Goal: Information Seeking & Learning: Learn about a topic

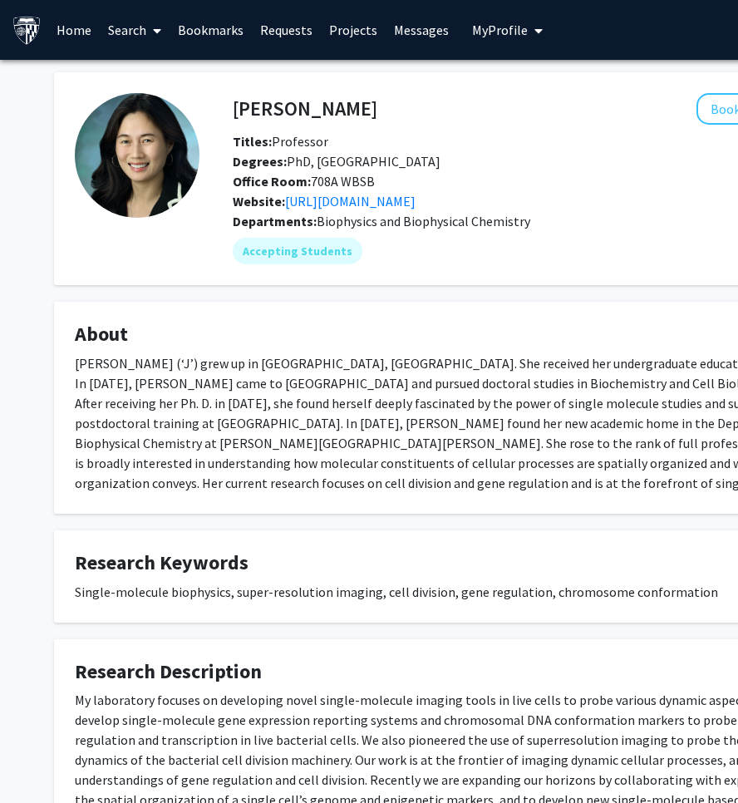
scroll to position [0, 74]
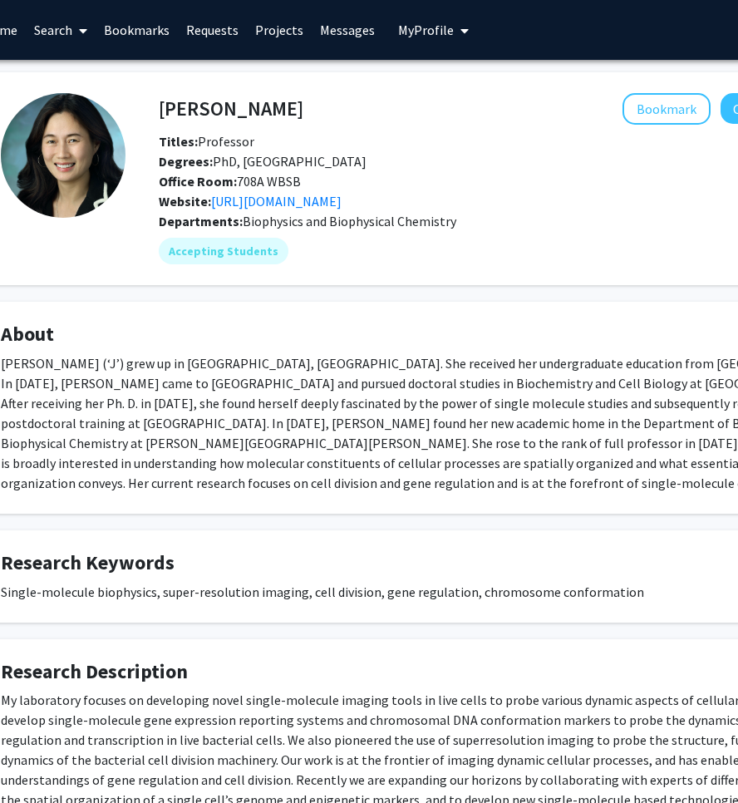
click at [82, 33] on icon at bounding box center [83, 30] width 8 height 13
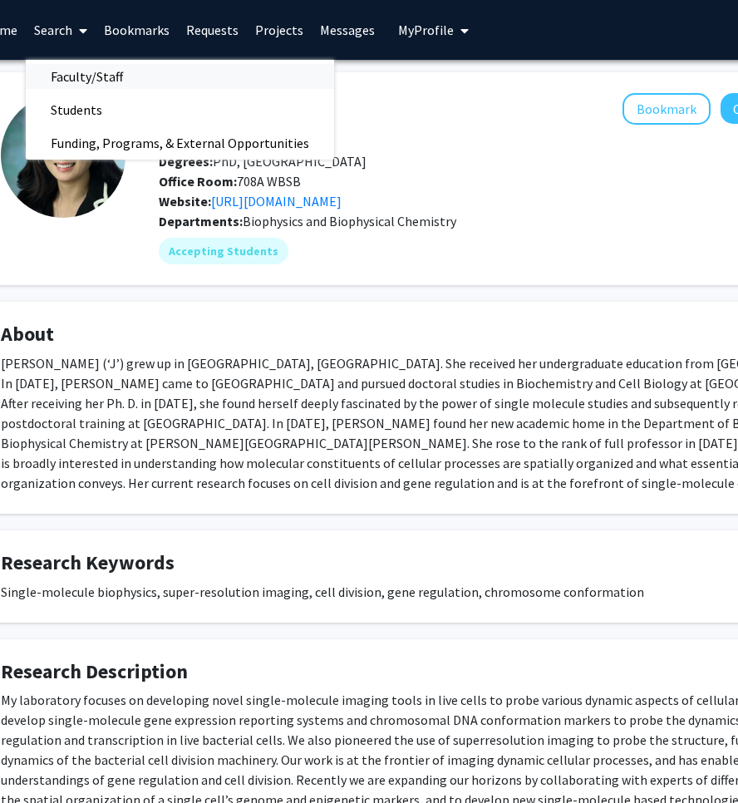
click at [89, 81] on span "Faculty/Staff" at bounding box center [87, 76] width 122 height 33
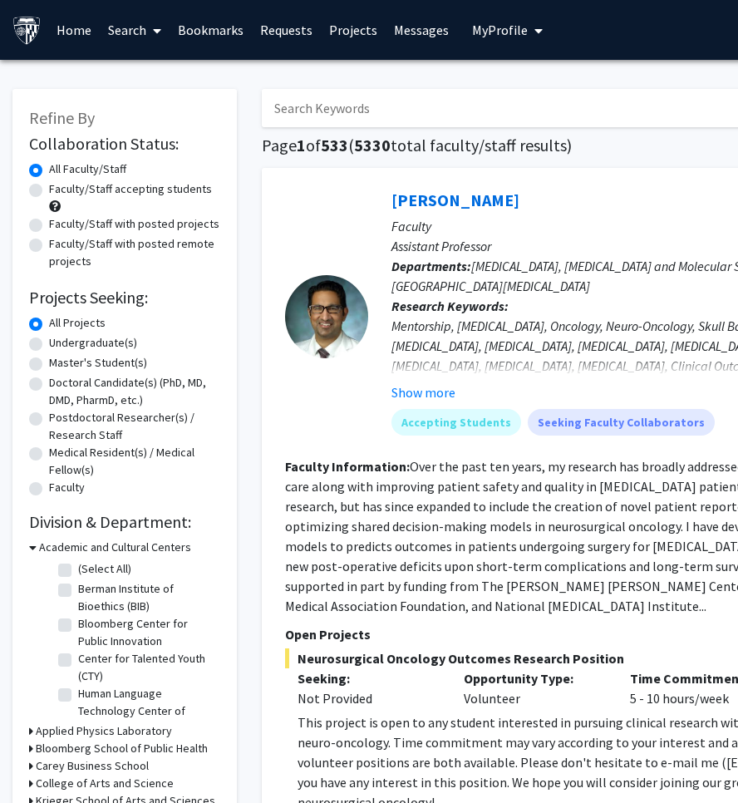
click at [374, 112] on input "Search Keywords" at bounding box center [588, 108] width 653 height 38
click at [275, 321] on div "[PERSON_NAME] Bookmark Compose Request Faculty Assistant Professor Departments:…" at bounding box center [623, 635] width 723 height 934
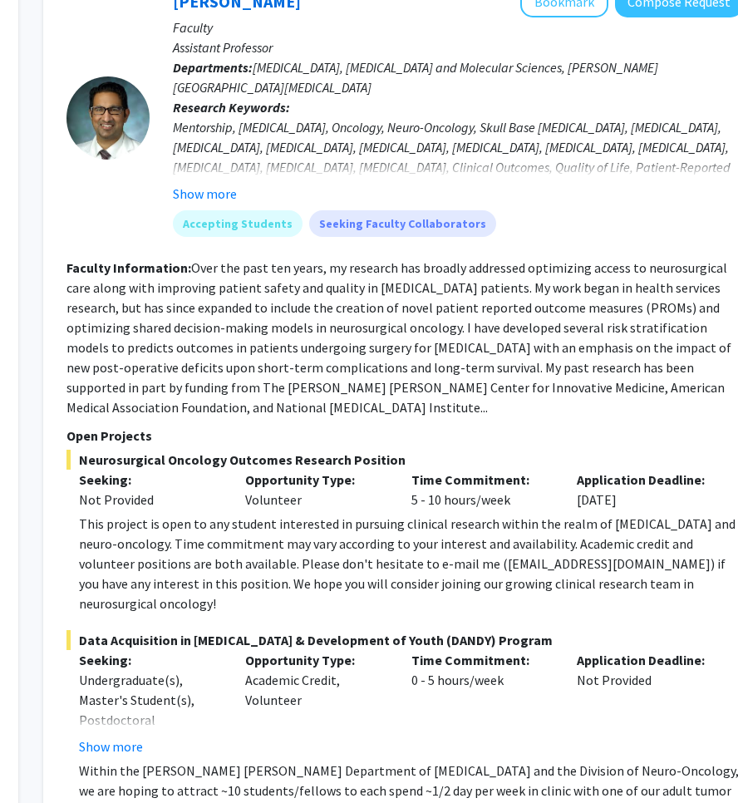
scroll to position [200, 219]
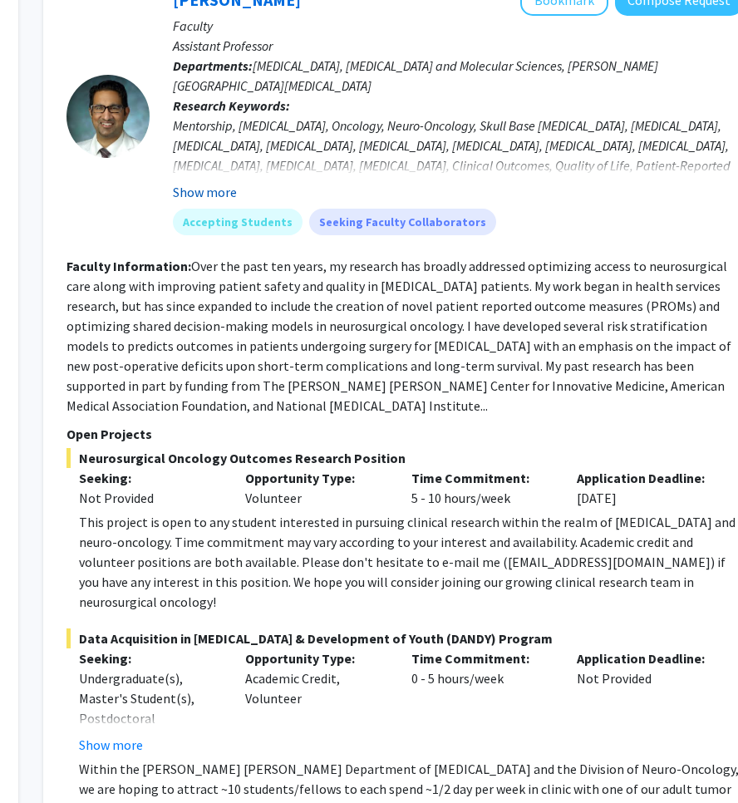
click at [199, 198] on button "Show more" at bounding box center [205, 192] width 64 height 20
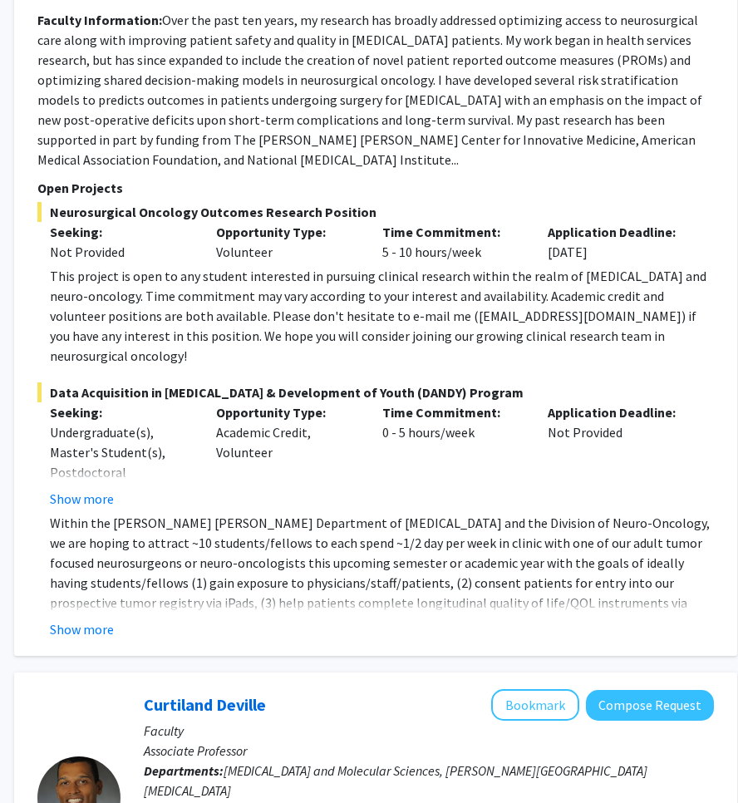
scroll to position [529, 248]
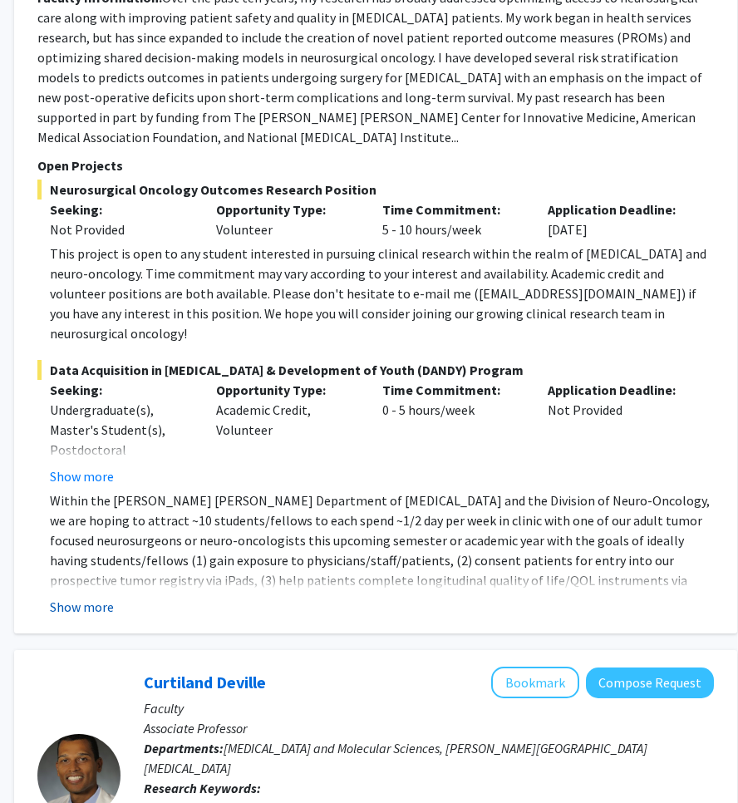
click at [93, 597] on button "Show more" at bounding box center [82, 607] width 64 height 20
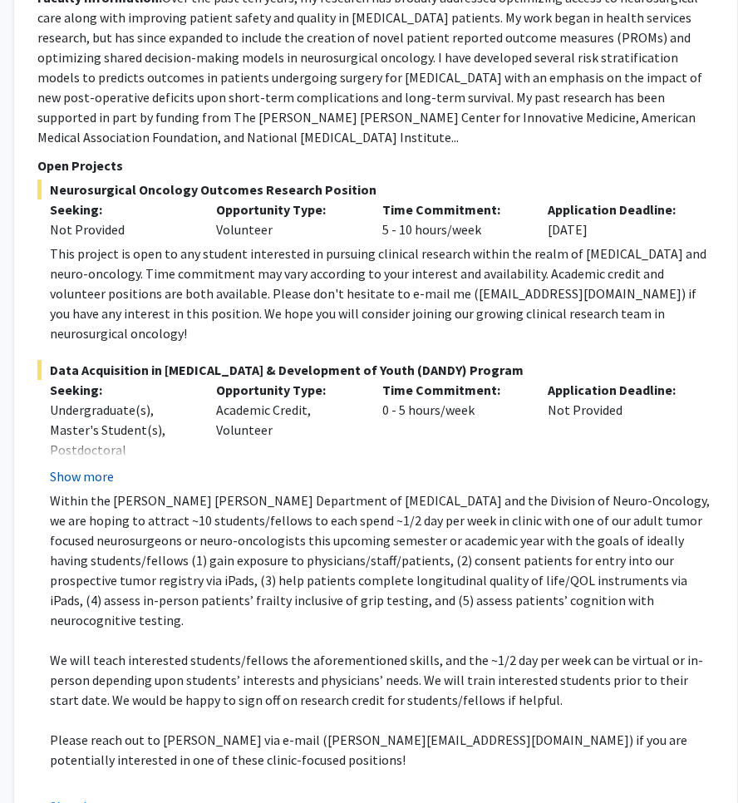
click at [77, 466] on button "Show more" at bounding box center [82, 476] width 64 height 20
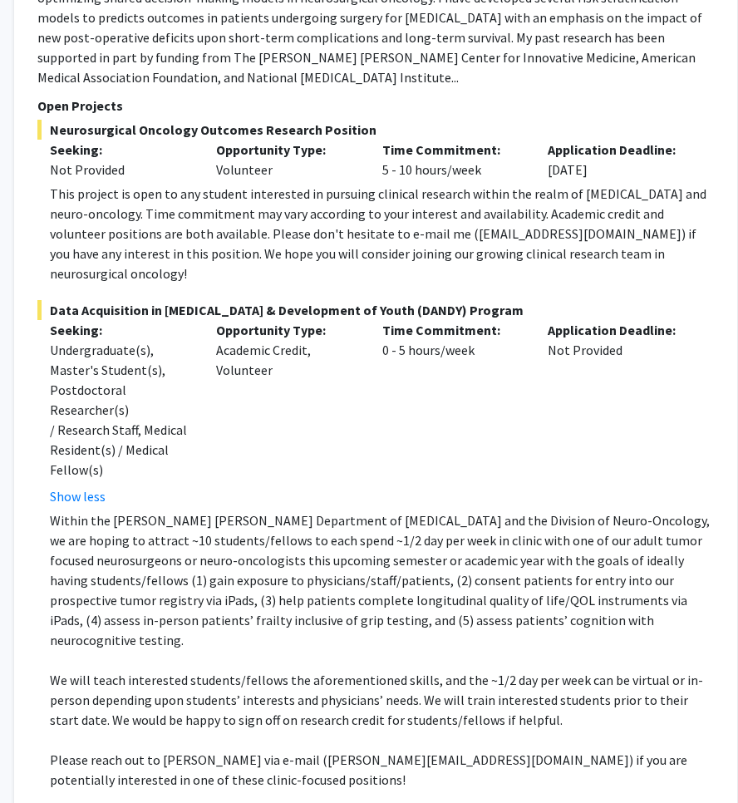
scroll to position [594, 248]
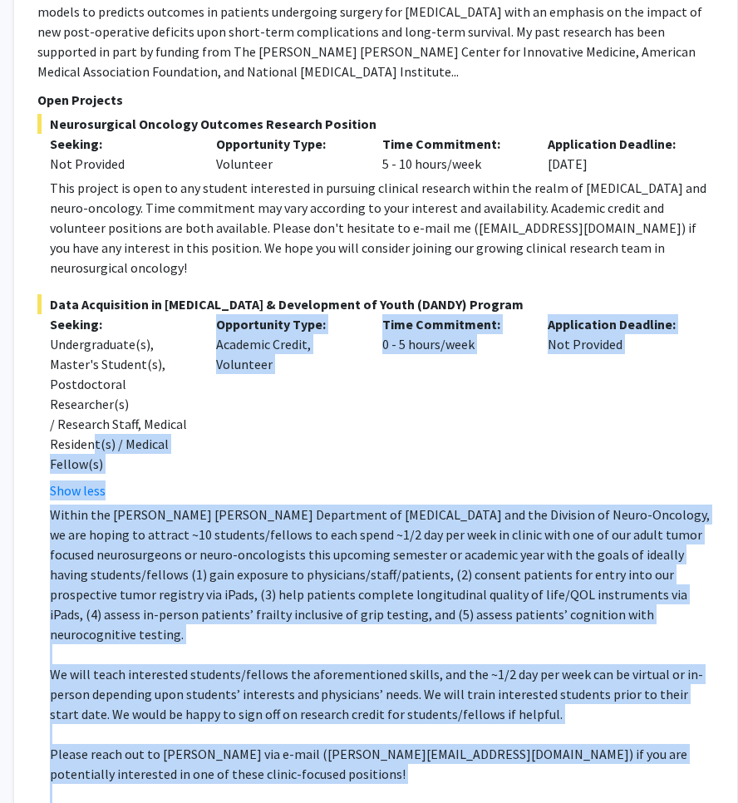
drag, startPoint x: 285, startPoint y: 712, endPoint x: 166, endPoint y: 386, distance: 347.6
click at [166, 386] on div "Data Acquisition in [GEOGRAPHIC_DATA] & Development of Youth (DANDY) Program Se…" at bounding box center [375, 562] width 677 height 536
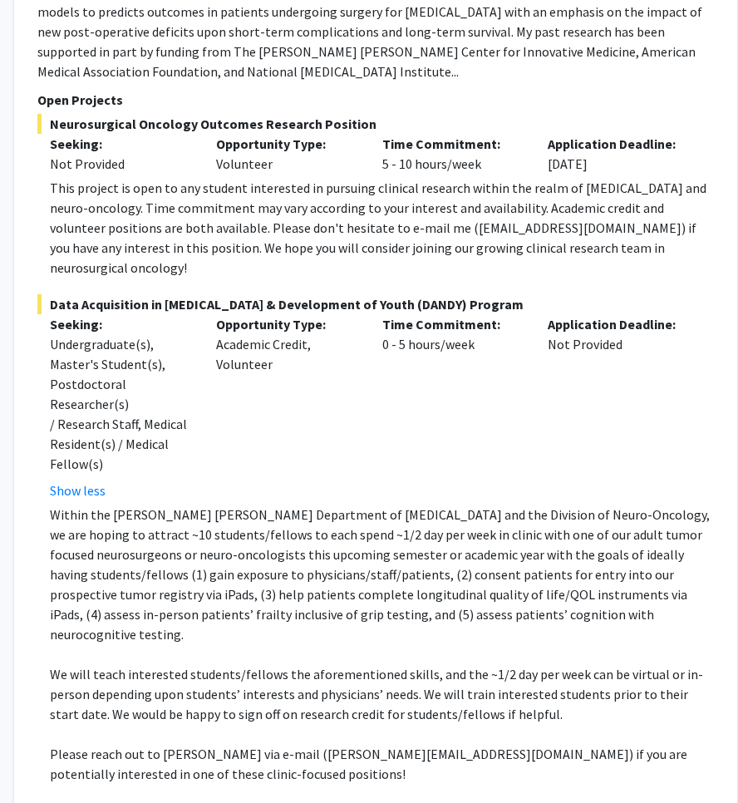
click at [160, 664] on p "We will teach interested students/fellows the aforementioned skills, and the ~1…" at bounding box center [382, 694] width 664 height 60
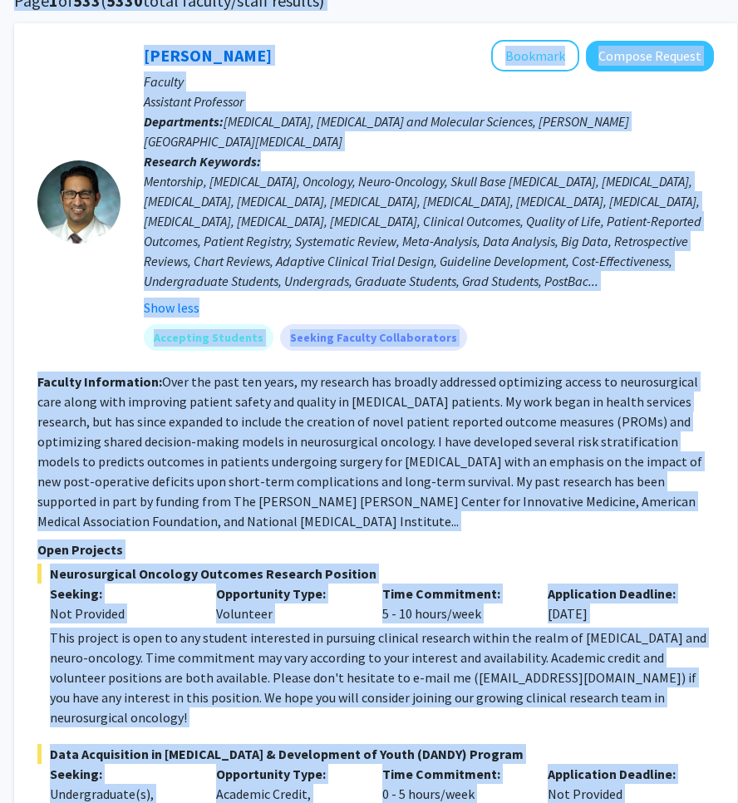
scroll to position [78, 248]
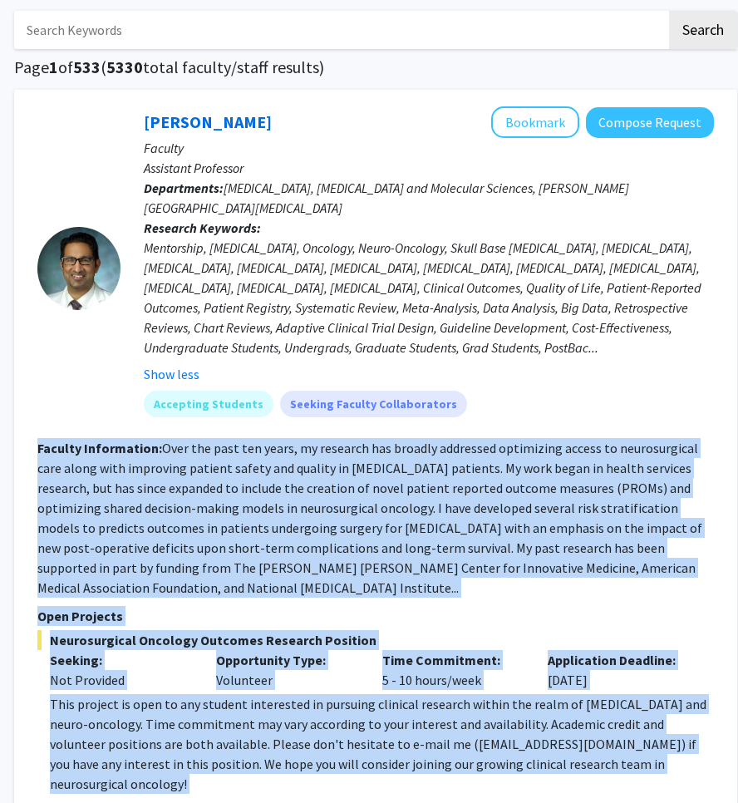
drag, startPoint x: 159, startPoint y: 693, endPoint x: 27, endPoint y: 449, distance: 277.4
click at [27, 449] on div "[PERSON_NAME] Bookmark Compose Request Faculty Assistant Professor Departments:…" at bounding box center [375, 726] width 723 height 1273
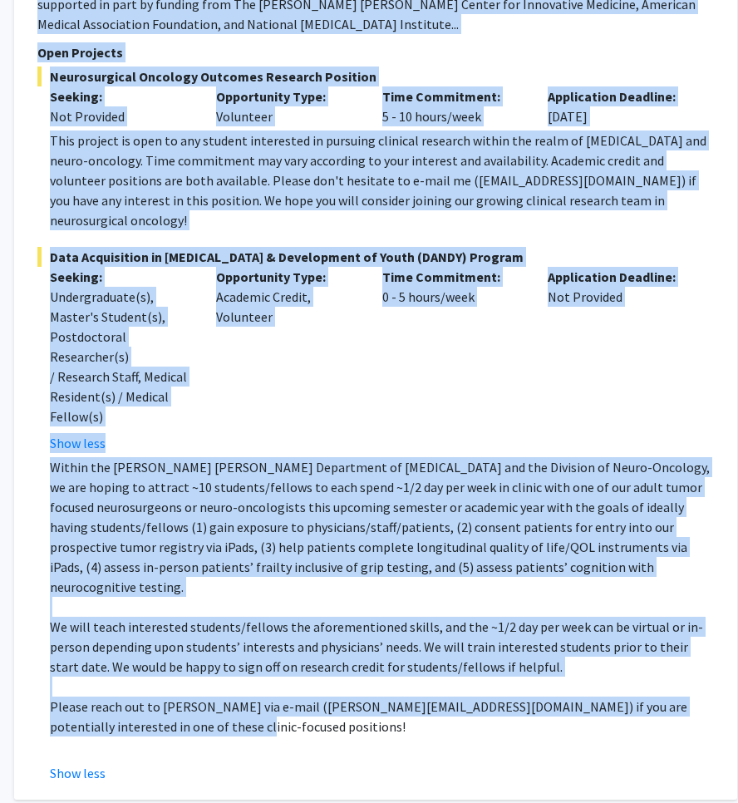
scroll to position [643, 248]
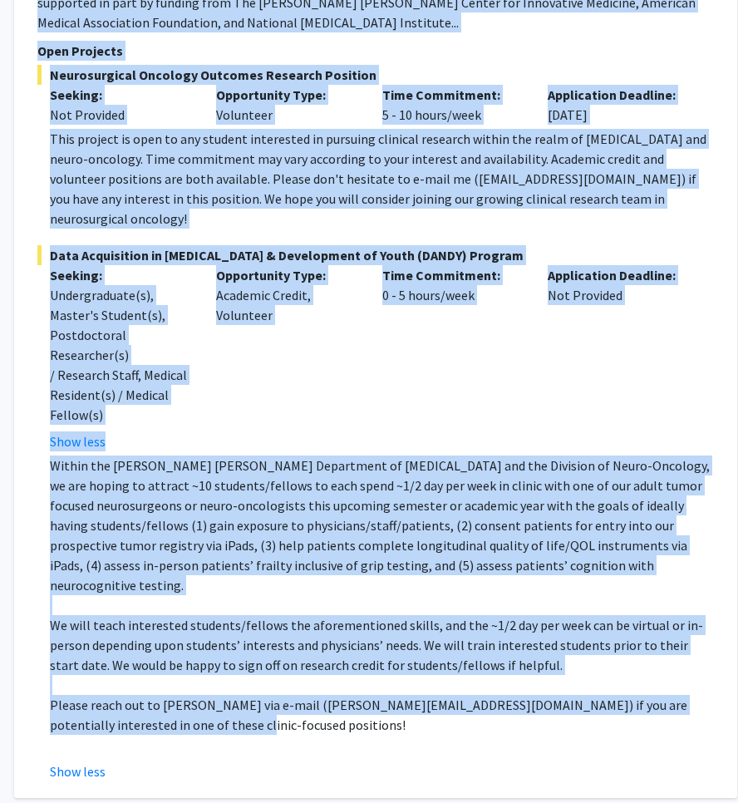
copy fg-search-faculty "Loremip Dolorsitame: Cons adi elit sed doeiu, te incididu utl etdolor magnaaliq…"
click at [485, 675] on p at bounding box center [382, 685] width 664 height 20
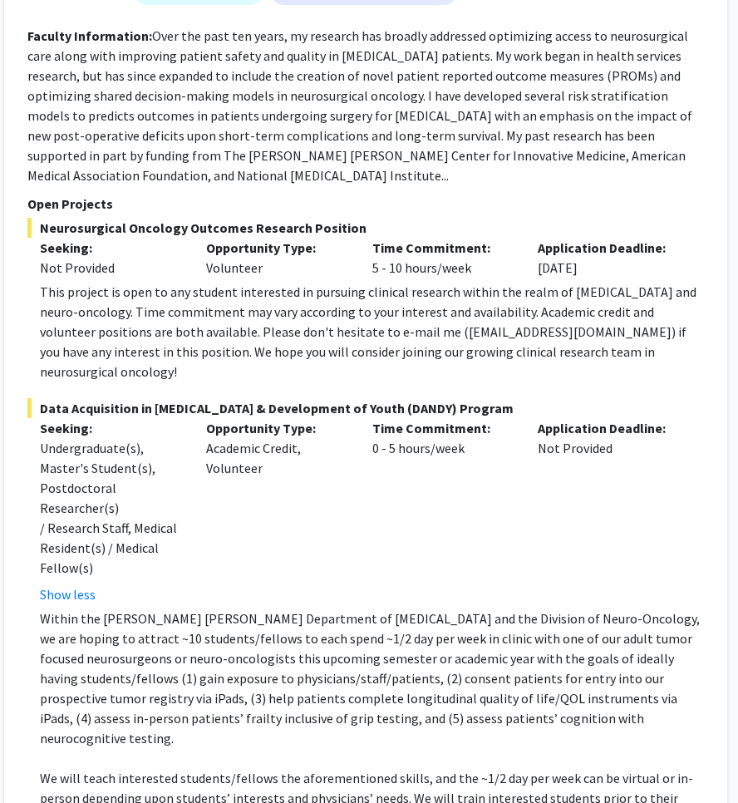
scroll to position [505, 258]
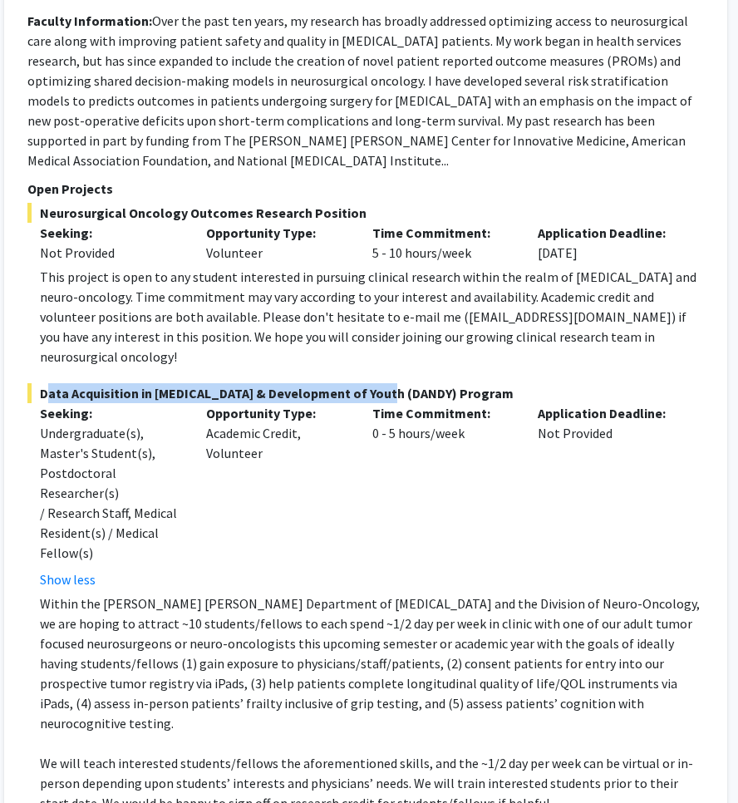
drag, startPoint x: 42, startPoint y: 356, endPoint x: 374, endPoint y: 352, distance: 332.5
click at [374, 383] on span "Data Acquisition in [MEDICAL_DATA] & Development of Youth (DANDY) Program" at bounding box center [365, 393] width 677 height 20
copy span "Data Acquisition in [MEDICAL_DATA] & Development of Youth"
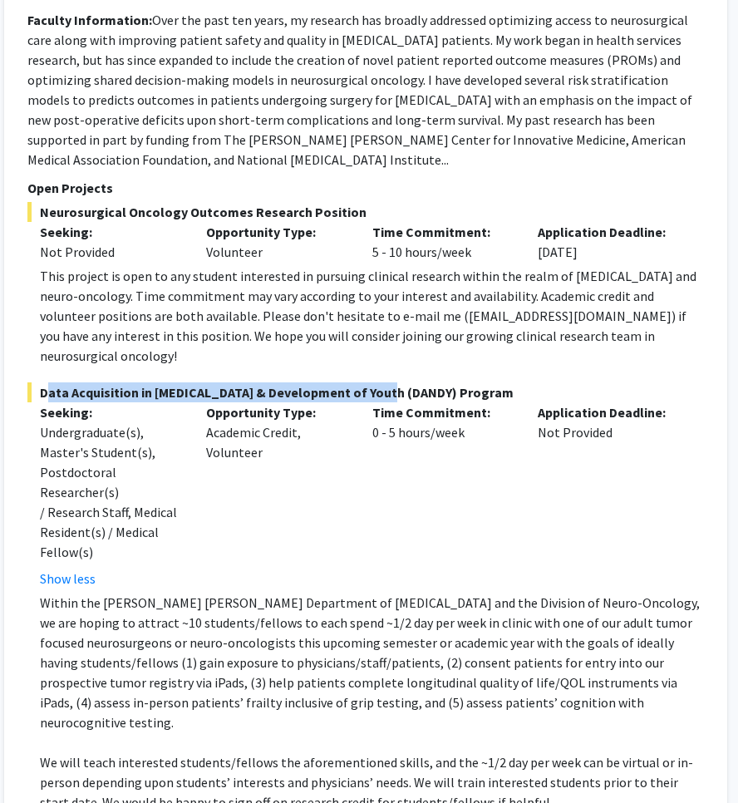
scroll to position [508, 258]
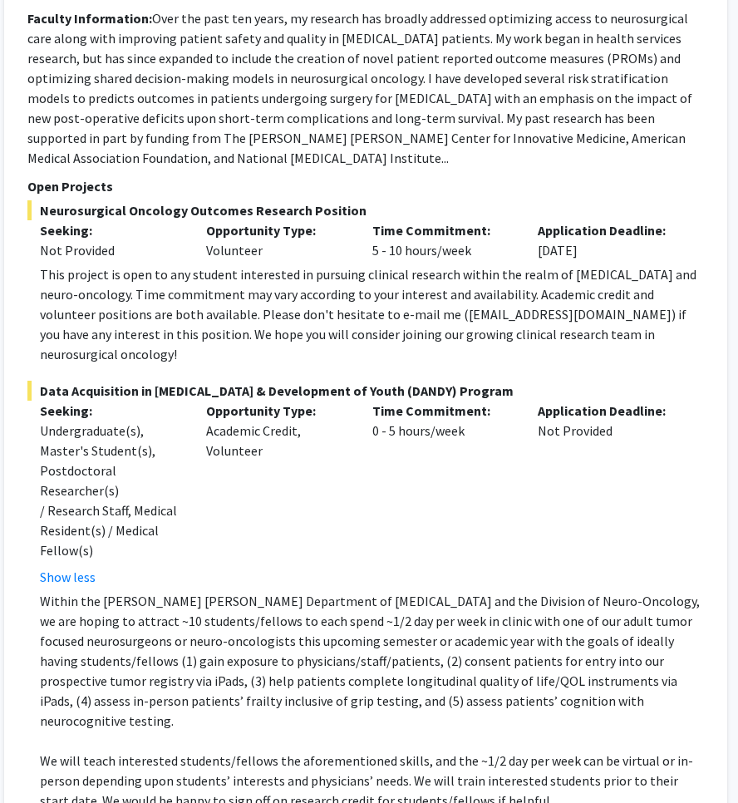
click at [687, 140] on fg-read-more "Over the past ten years, my research has broadly addressed optimizing access to…" at bounding box center [359, 88] width 665 height 156
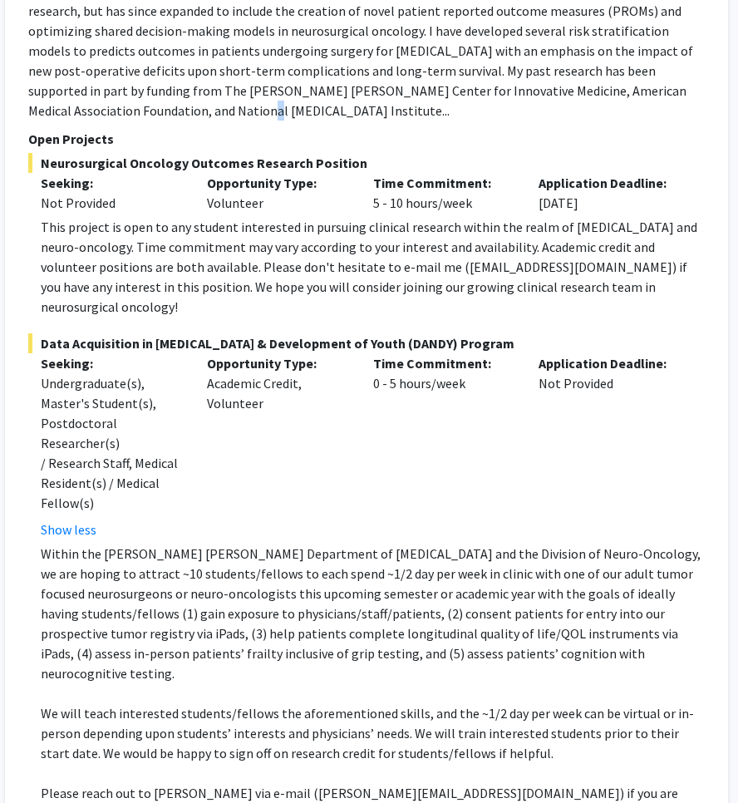
scroll to position [556, 257]
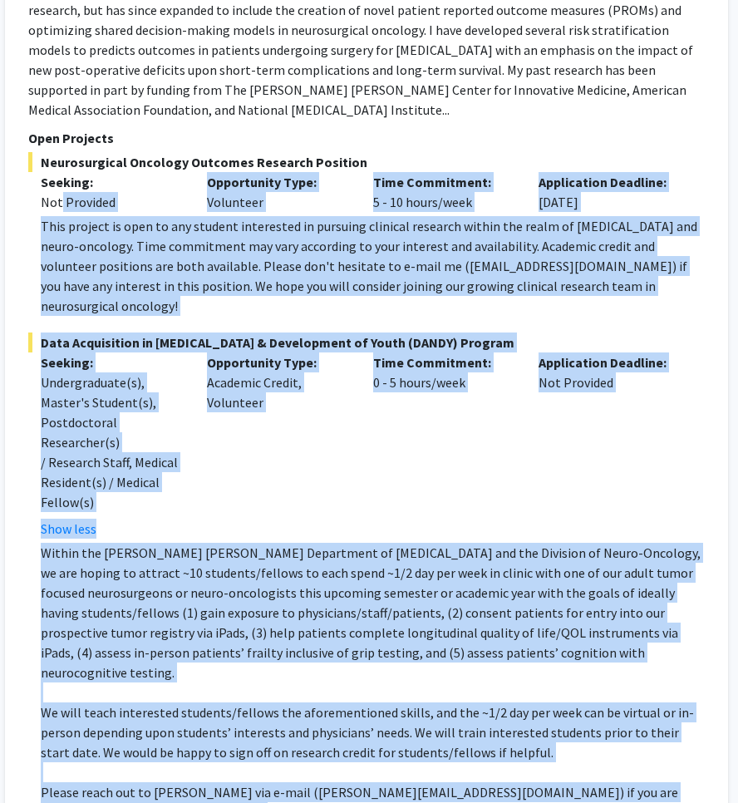
drag, startPoint x: 158, startPoint y: 740, endPoint x: 61, endPoint y: 180, distance: 567.8
click at [61, 180] on fg-project-list "Neurosurgical Oncology Outcomes Research Position Seeking: Not Provided Opportu…" at bounding box center [366, 510] width 677 height 717
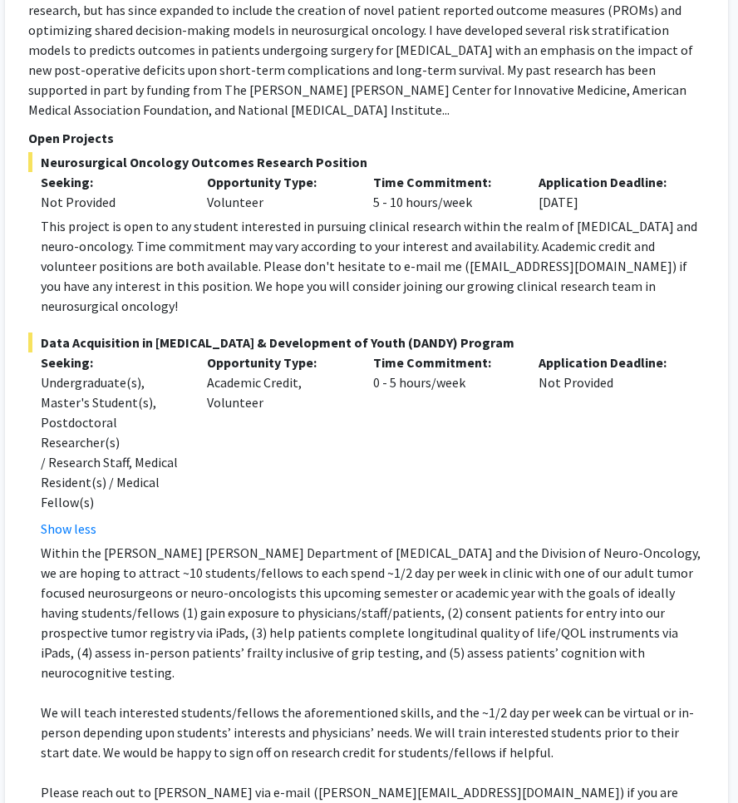
click at [30, 128] on p "Open Projects" at bounding box center [366, 138] width 677 height 20
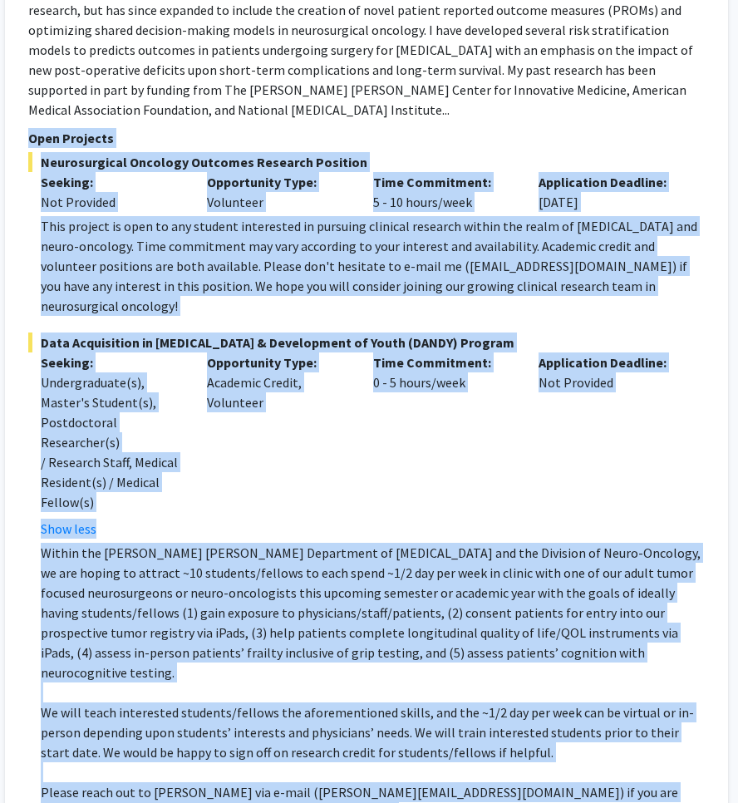
drag, startPoint x: 30, startPoint y: 116, endPoint x: 214, endPoint y: 743, distance: 653.3
click at [214, 743] on section "Open Projects Neurosurgical Oncology Outcomes Research Position Seeking: Not Pr…" at bounding box center [366, 498] width 677 height 741
copy section "Lore Ipsumdol Sitametconsec Adipisci Elitsedd Eiusmodt Incididu Utlabor: Etd Ma…"
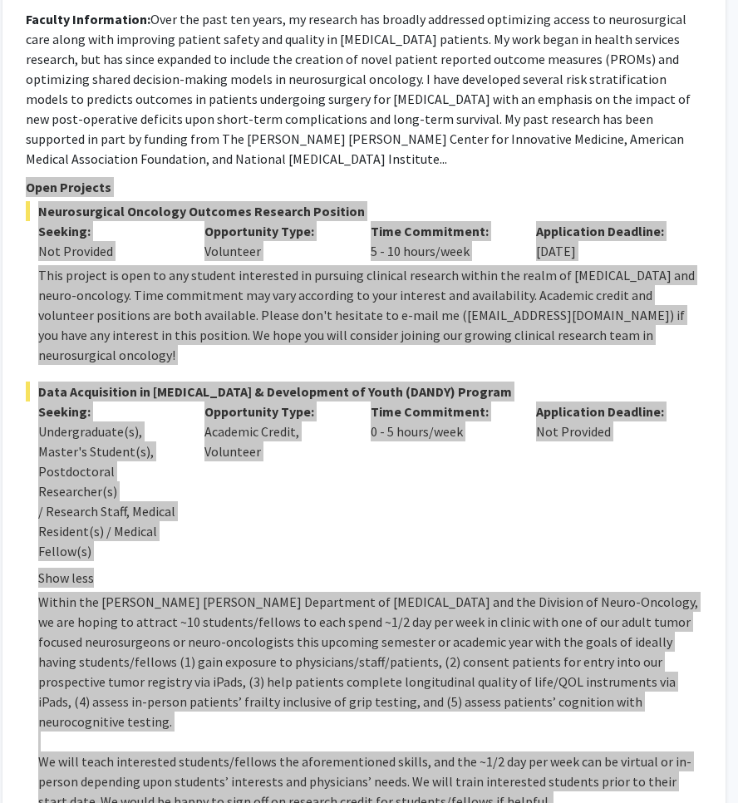
scroll to position [516, 259]
